Goal: Navigation & Orientation: Find specific page/section

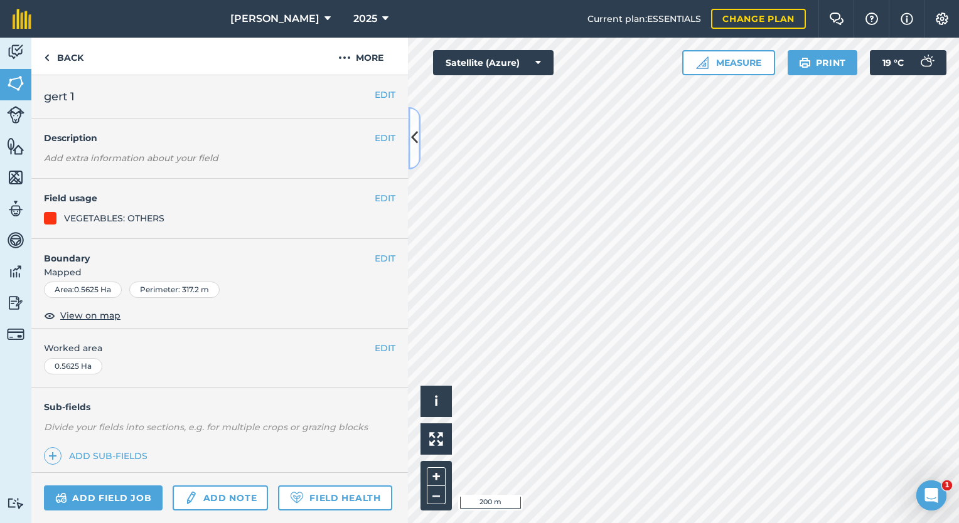
click at [417, 135] on icon at bounding box center [414, 138] width 7 height 22
